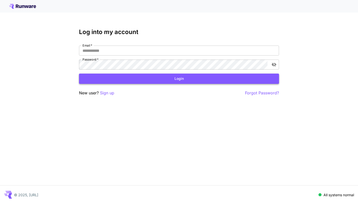
type input "**********"
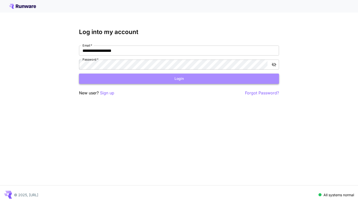
click at [142, 79] on button "Login" at bounding box center [179, 79] width 200 height 10
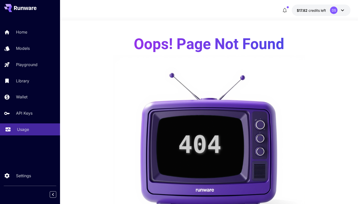
click at [15, 129] on link "Usage" at bounding box center [30, 129] width 60 height 12
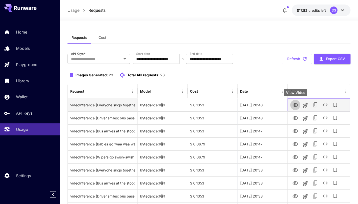
click at [295, 107] on icon "View Video" at bounding box center [295, 105] width 6 height 6
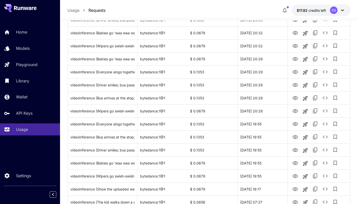
scroll to position [222, 0]
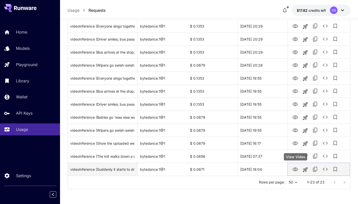
click at [294, 169] on icon "View Video" at bounding box center [296, 169] width 6 height 4
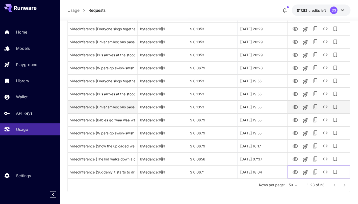
scroll to position [221, 0]
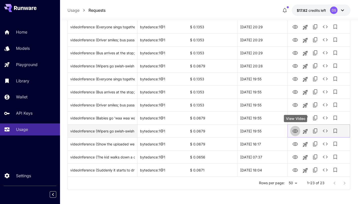
click at [296, 132] on icon "View Video" at bounding box center [296, 131] width 6 height 4
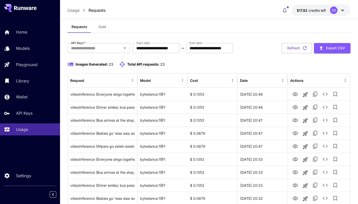
scroll to position [0, 0]
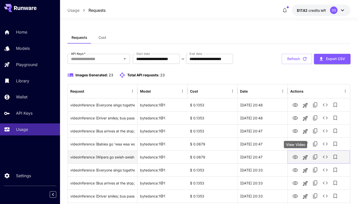
click at [295, 157] on icon "View Video" at bounding box center [295, 157] width 6 height 6
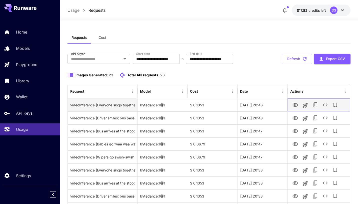
click at [294, 104] on icon "View Video" at bounding box center [296, 105] width 6 height 4
click at [314, 107] on icon "Copy TaskUUID" at bounding box center [315, 104] width 4 height 5
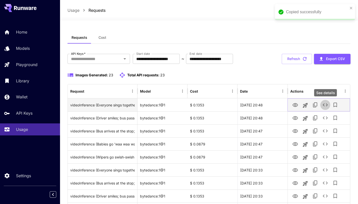
click at [327, 107] on icon "See details" at bounding box center [326, 105] width 6 height 6
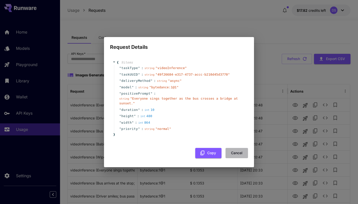
click at [232, 152] on button "Cancel" at bounding box center [237, 153] width 23 height 10
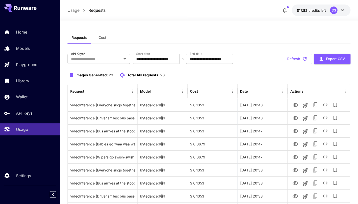
click at [77, 11] on p "Usage" at bounding box center [74, 10] width 12 height 6
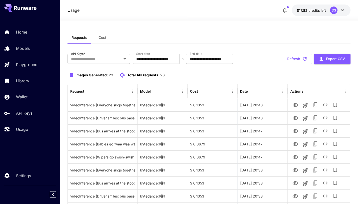
click at [21, 137] on div "Home Models Playground Library Wallet API Keys Usage" at bounding box center [30, 80] width 60 height 129
click at [22, 132] on p "Usage" at bounding box center [23, 129] width 12 height 6
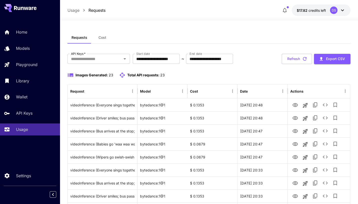
click at [26, 120] on div "Home Models Playground Library Wallet API Keys Usage" at bounding box center [30, 80] width 60 height 109
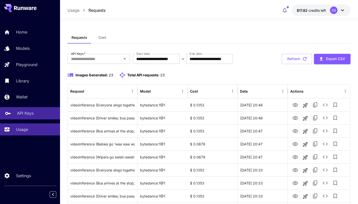
click at [26, 115] on p "API Keys" at bounding box center [25, 113] width 17 height 6
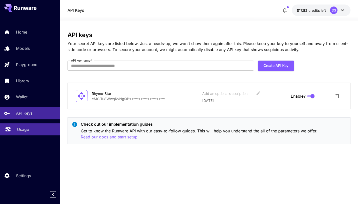
click at [25, 126] on link "Usage" at bounding box center [30, 129] width 60 height 12
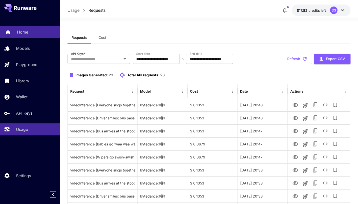
click at [25, 35] on p "Home" at bounding box center [22, 32] width 11 height 6
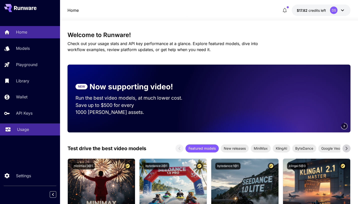
click at [22, 134] on link "Usage" at bounding box center [30, 129] width 60 height 12
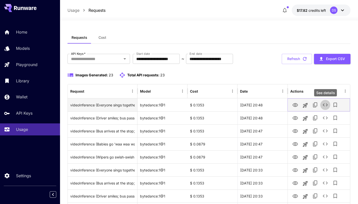
click at [328, 106] on icon "See details" at bounding box center [326, 105] width 6 height 6
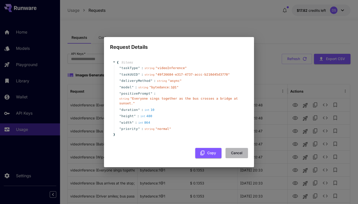
click at [238, 149] on button "Cancel" at bounding box center [237, 153] width 23 height 10
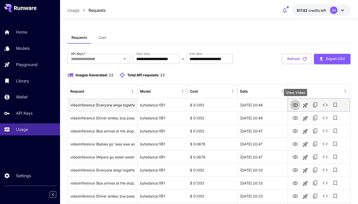
click at [296, 102] on link "View Video" at bounding box center [295, 105] width 6 height 6
click at [313, 107] on icon "Copy TaskUUID" at bounding box center [316, 105] width 6 height 6
